Goal: Find contact information: Find contact information

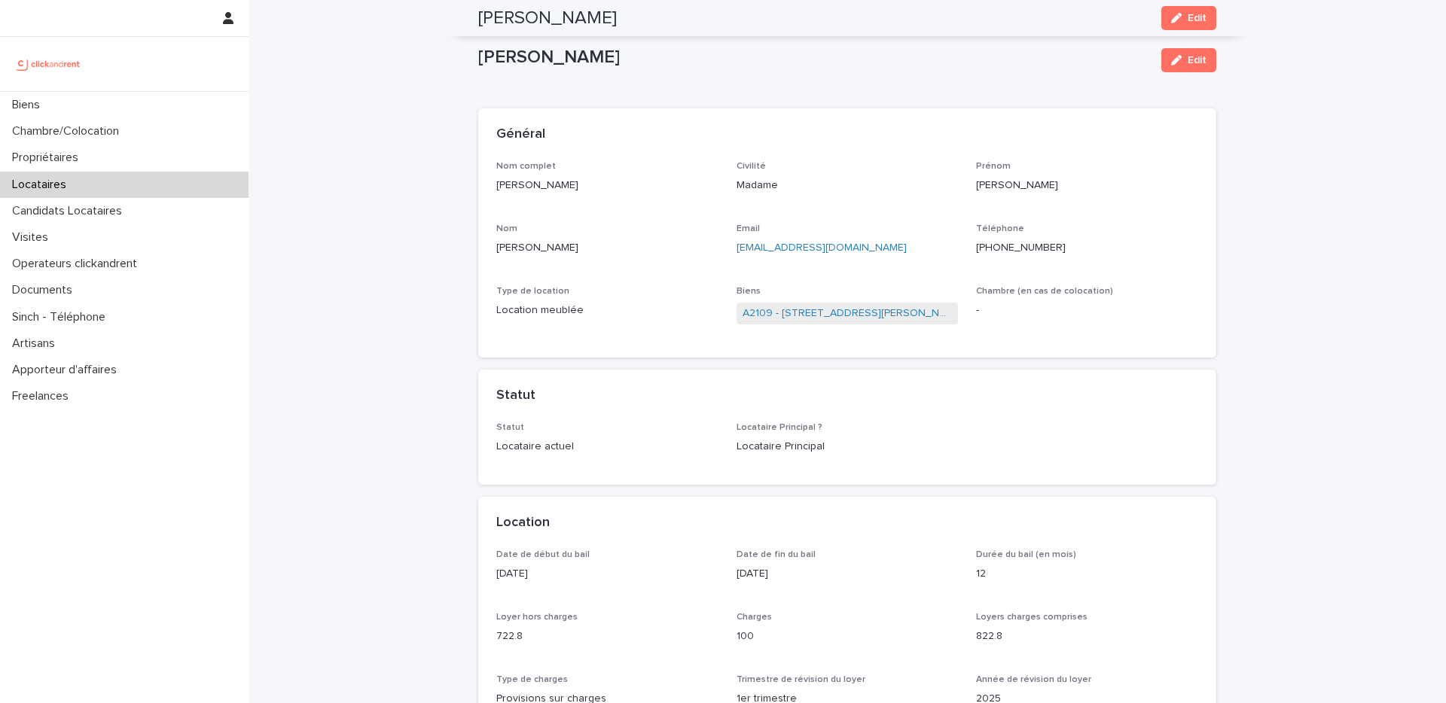
scroll to position [1140, 0]
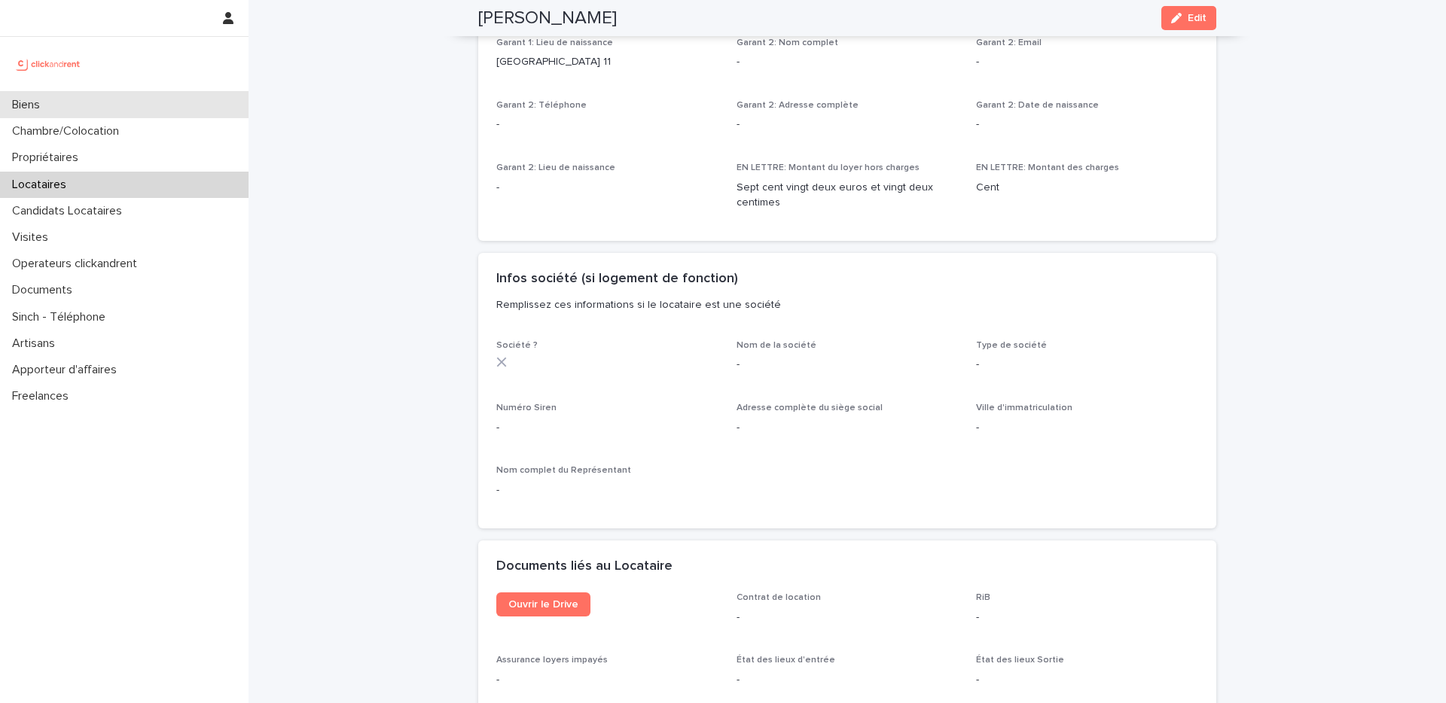
click at [156, 108] on div "Biens" at bounding box center [124, 105] width 248 height 26
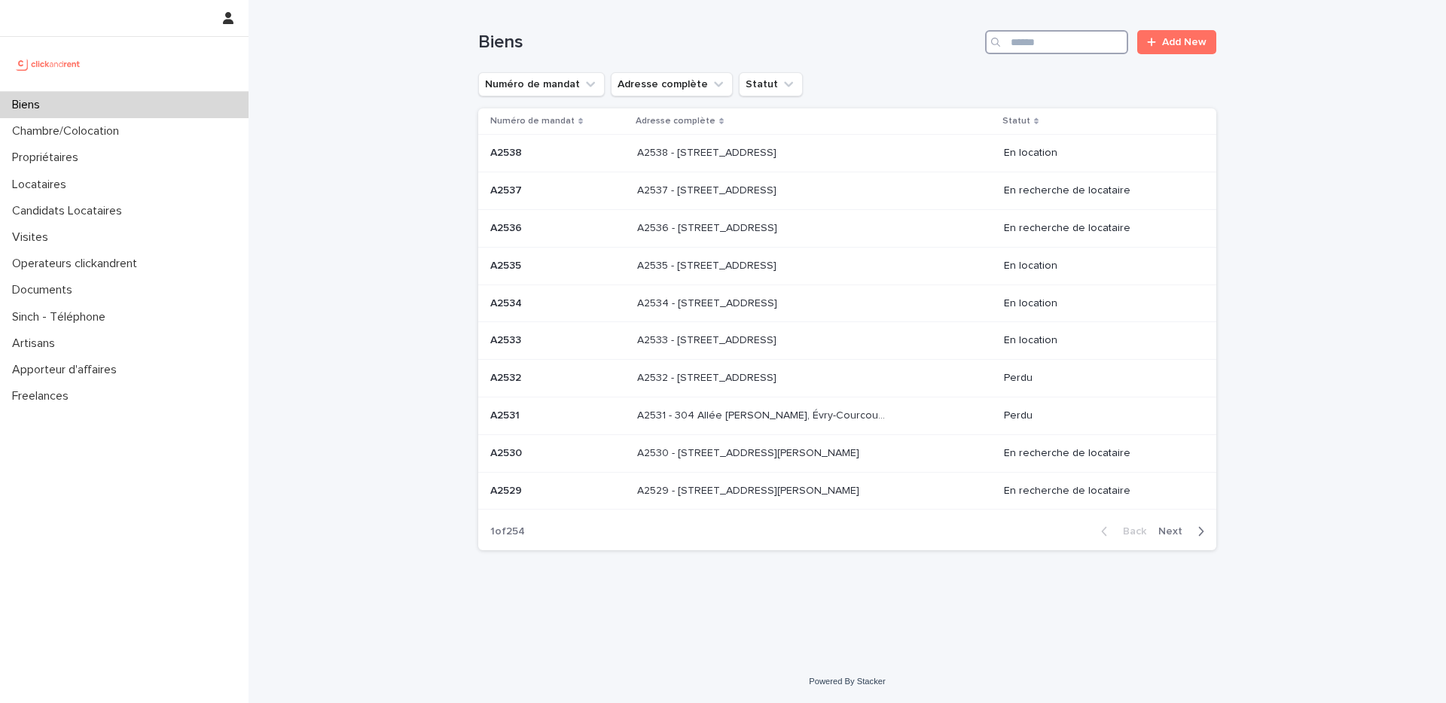
click at [1049, 48] on input "Search" at bounding box center [1056, 42] width 143 height 24
paste input "****"
type input "****"
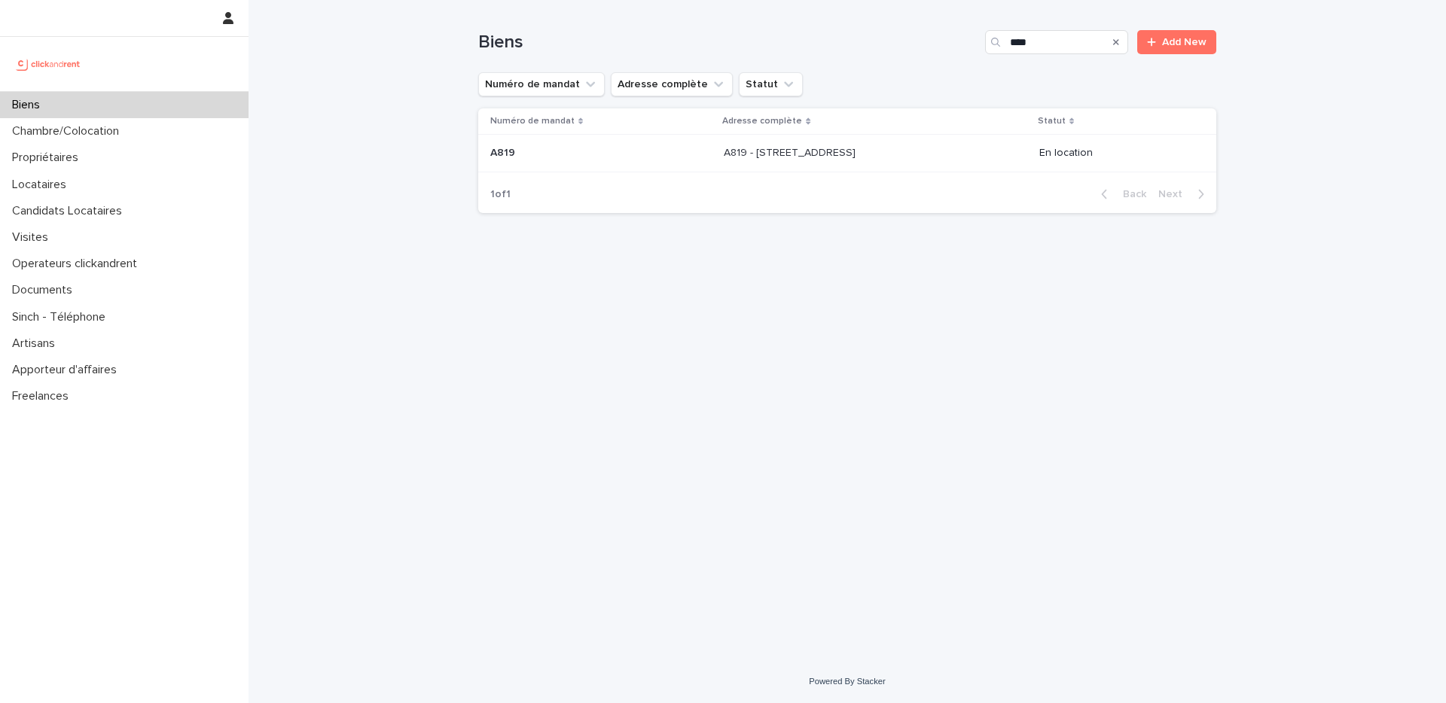
click at [945, 164] on div "A819 - [STREET_ADDRESS] - [STREET_ADDRESS]" at bounding box center [875, 153] width 303 height 25
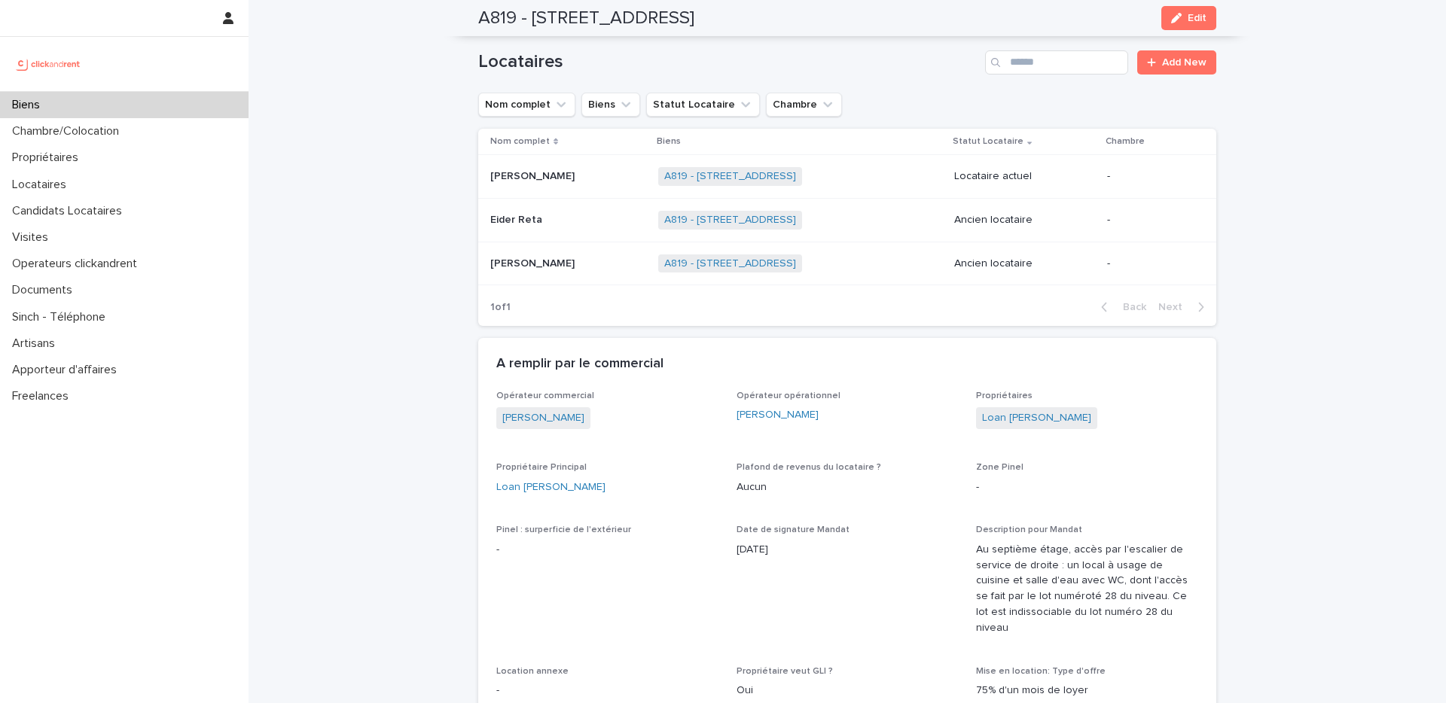
scroll to position [751, 0]
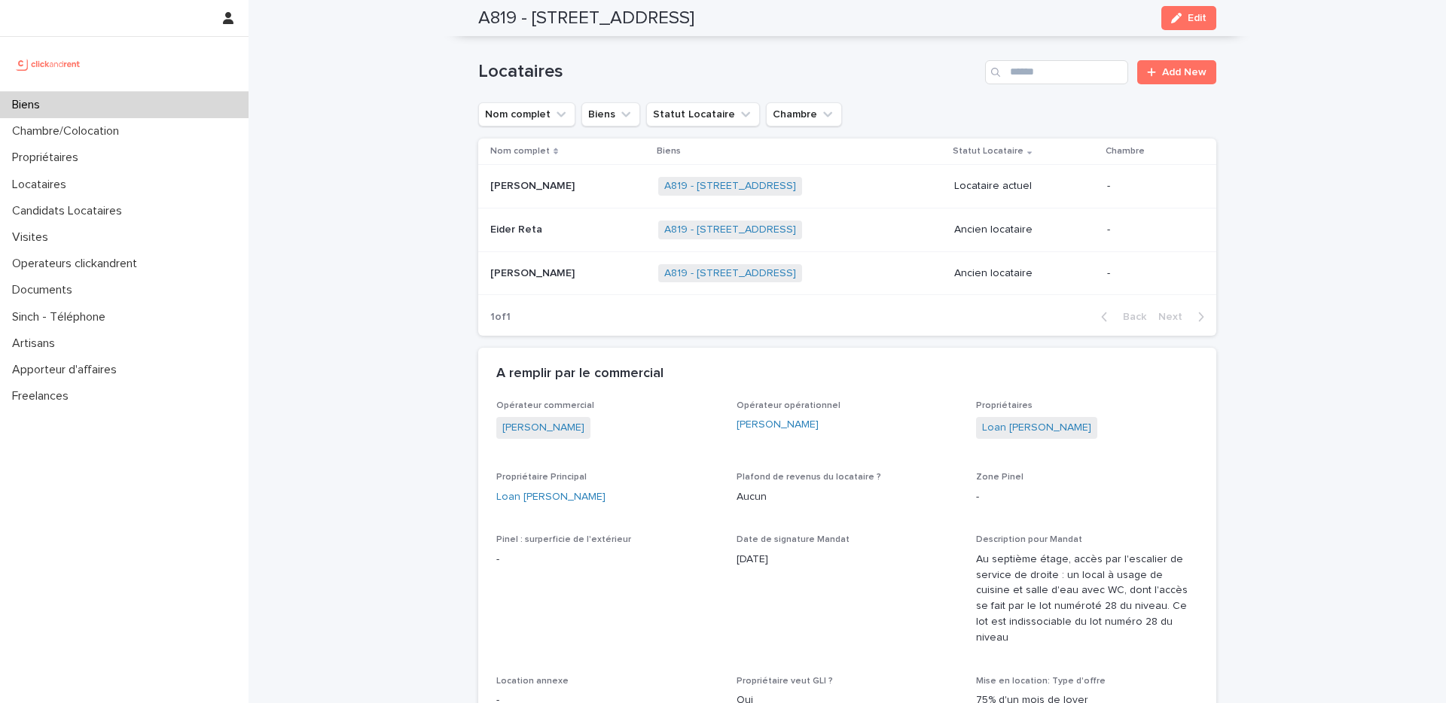
click at [586, 273] on p at bounding box center [568, 273] width 156 height 13
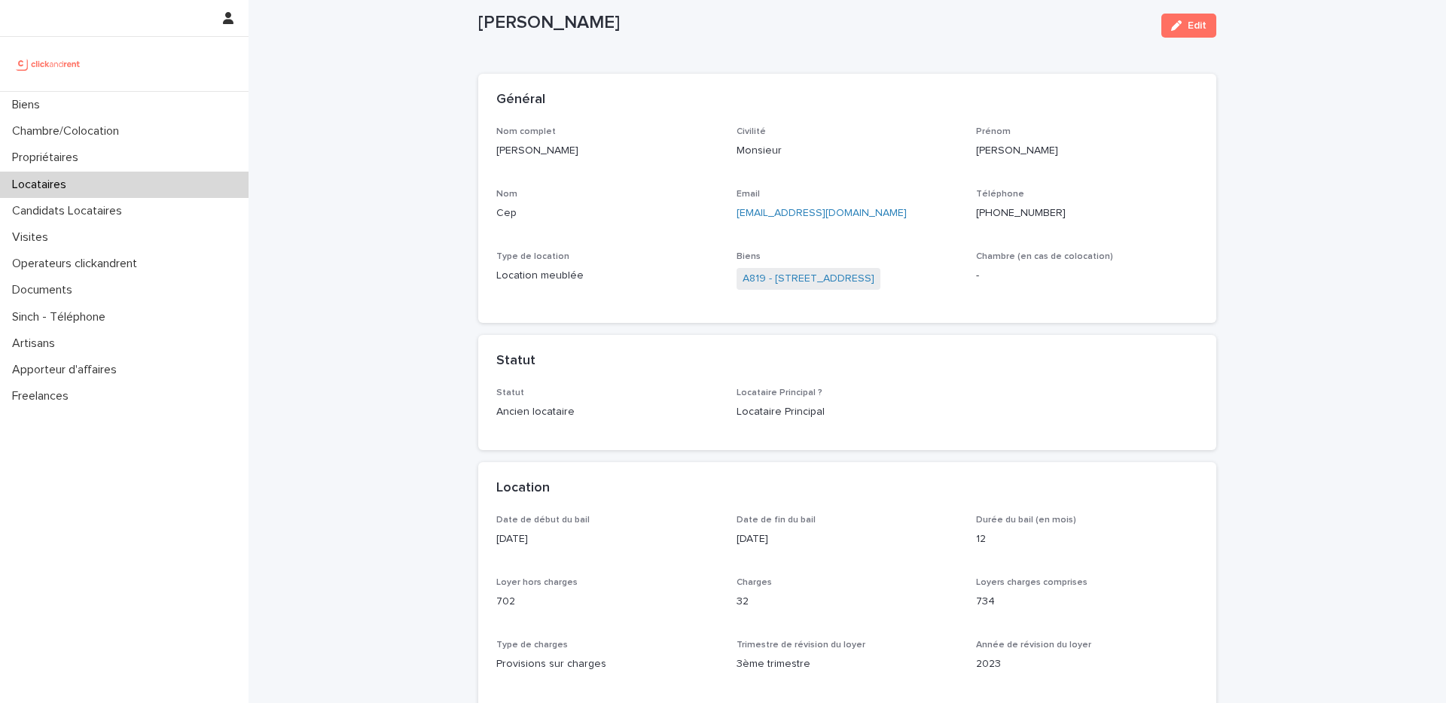
scroll to position [40, 0]
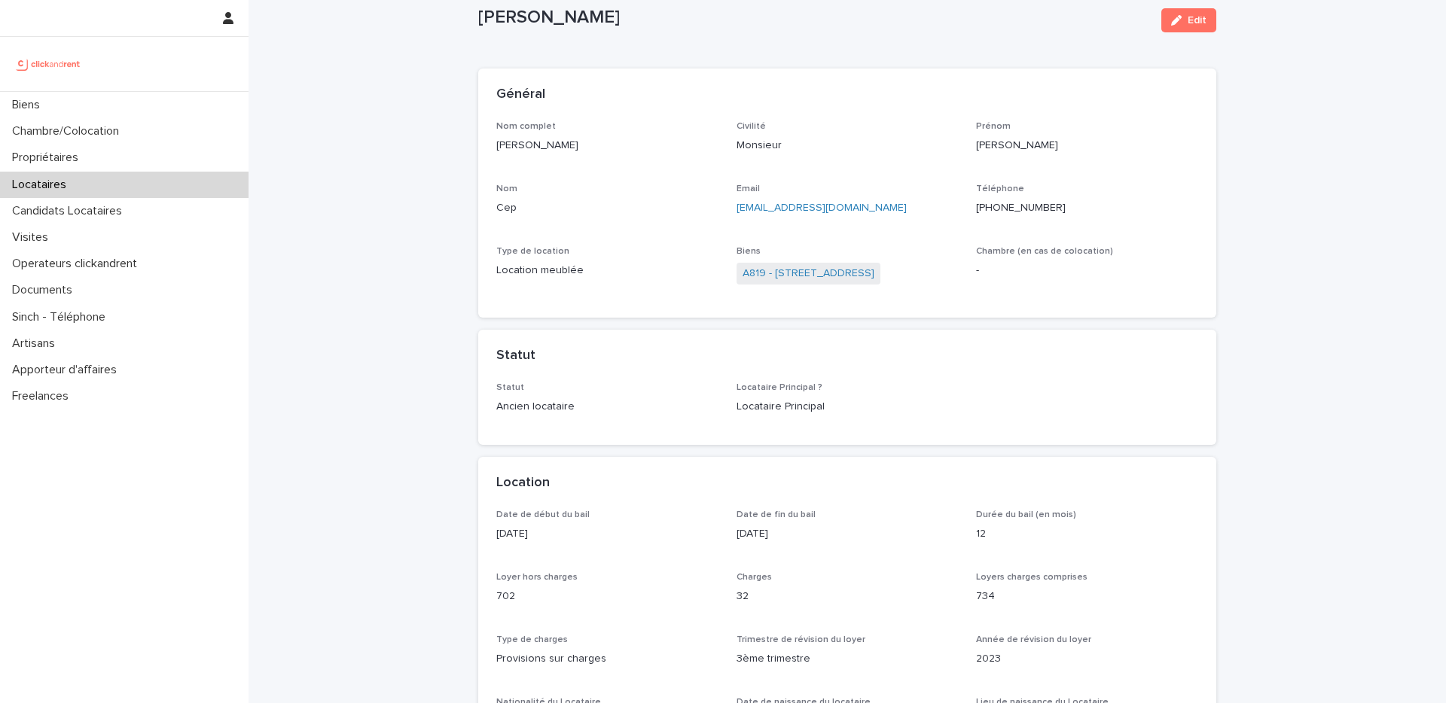
click at [1012, 206] on p "[PHONE_NUMBER]" at bounding box center [1087, 208] width 222 height 16
copy p "33619733133"
